Goal: Task Accomplishment & Management: Manage account settings

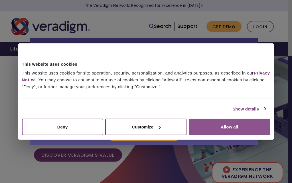
click at [215, 126] on button "Allow all" at bounding box center [229, 126] width 81 height 17
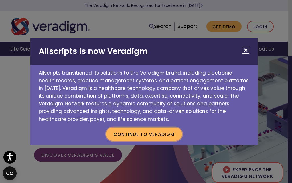
click at [125, 133] on button "Continue to Veradigm" at bounding box center [144, 133] width 76 height 13
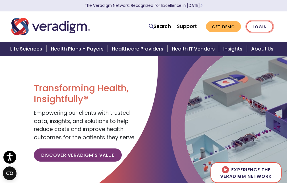
click at [261, 28] on link "Login" at bounding box center [260, 27] width 27 height 12
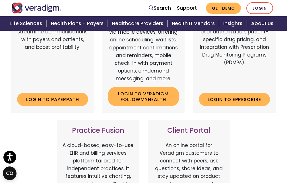
scroll to position [313, 0]
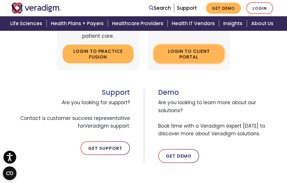
click at [192, 53] on link "Login to Client Portal" at bounding box center [189, 53] width 71 height 19
